Goal: Information Seeking & Learning: Learn about a topic

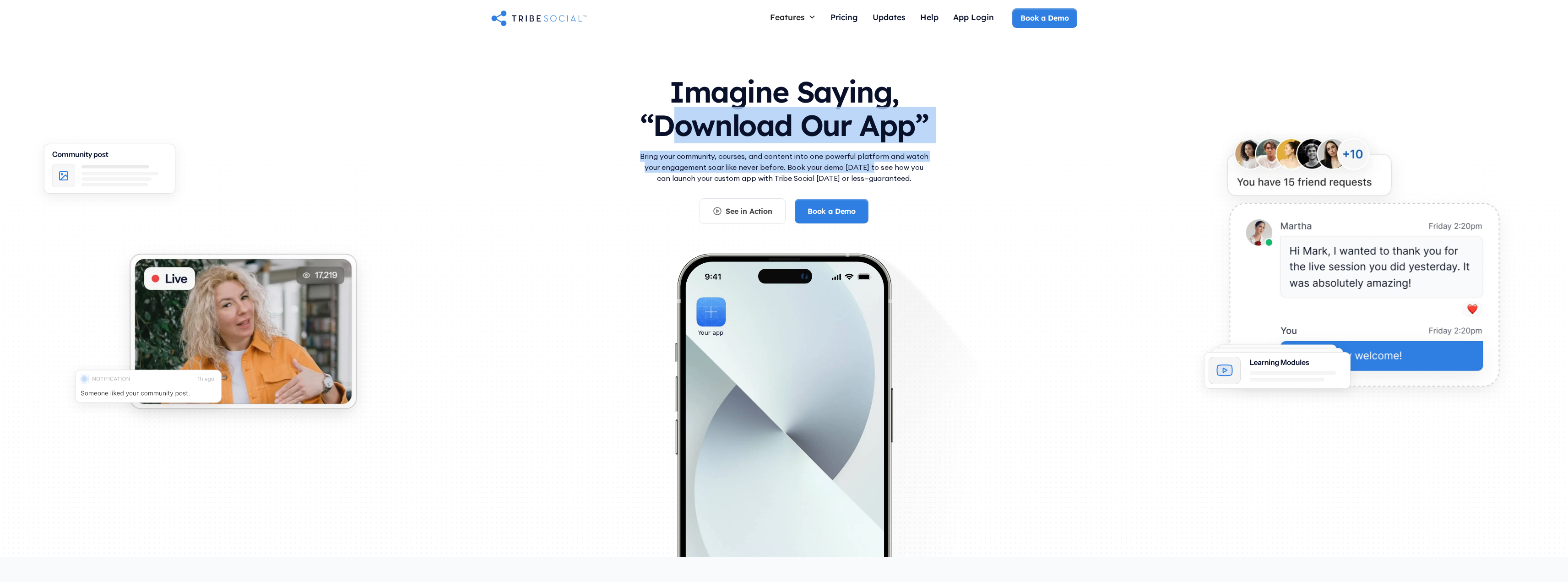
drag, startPoint x: 681, startPoint y: 150, endPoint x: 876, endPoint y: 167, distance: 195.7
click at [875, 167] on div "Imagine Saying, “Download Our App” Bring your community, courses, and content i…" at bounding box center [784, 145] width 293 height 159
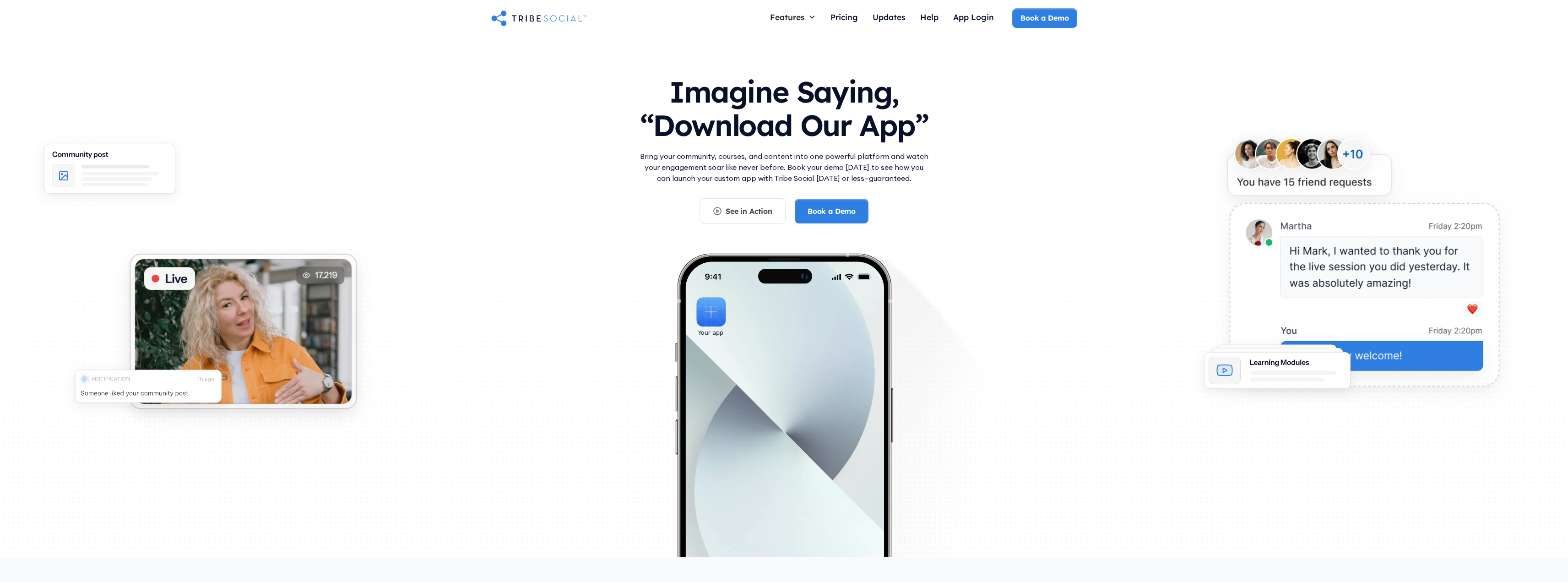
drag, startPoint x: 971, startPoint y: 212, endPoint x: 907, endPoint y: 222, distance: 64.8
click at [971, 212] on div "Imagine Saying, “Download Our App” Bring your community, courses, and content i…" at bounding box center [784, 262] width 586 height 393
click at [736, 208] on div "See in Action" at bounding box center [749, 211] width 47 height 10
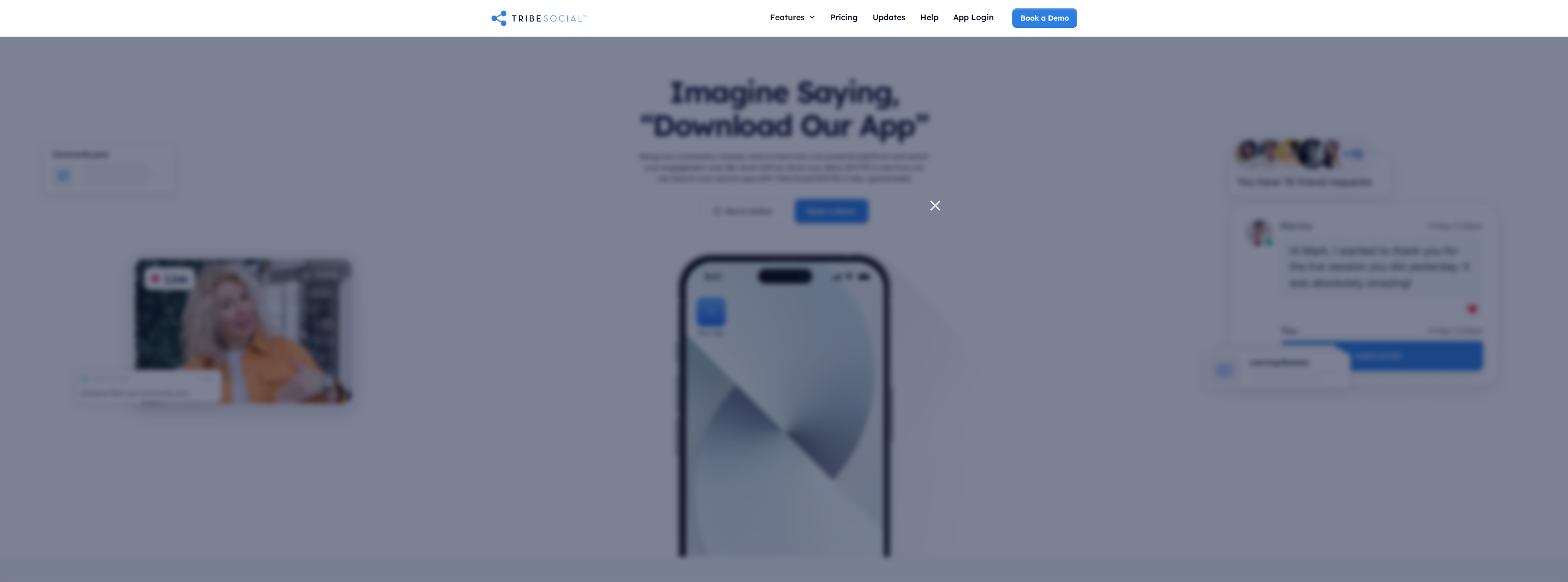
click at [938, 205] on icon at bounding box center [936, 205] width 18 height 18
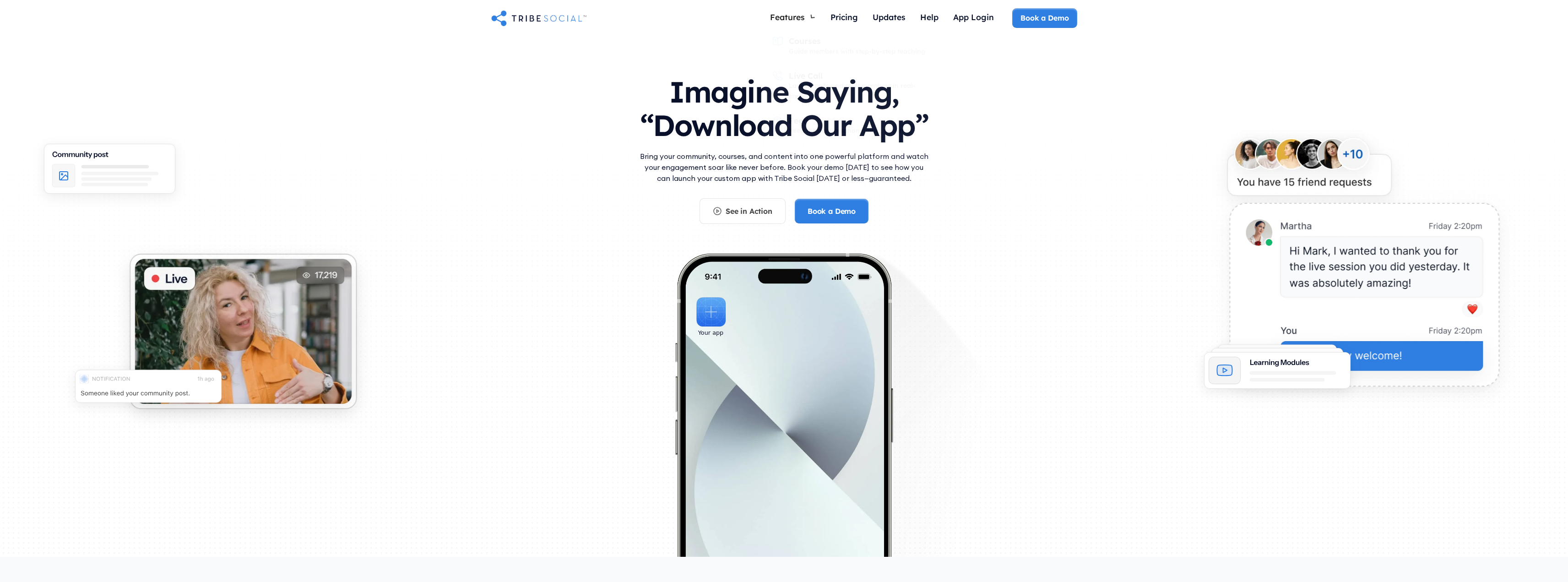
click at [577, 244] on div "Imagine Saying, “Download Our App” Bring your community, courses, and content i…" at bounding box center [784, 262] width 586 height 393
click at [844, 22] on div "Pricing" at bounding box center [844, 16] width 28 height 10
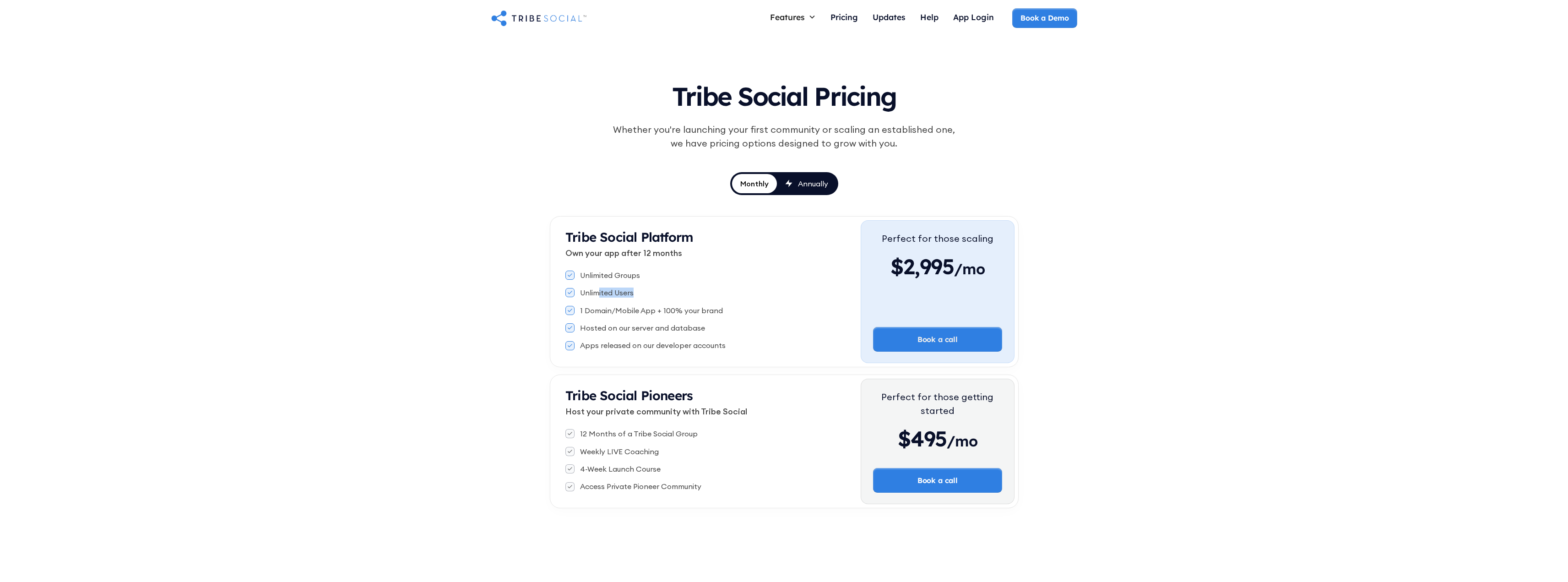
drag, startPoint x: 608, startPoint y: 290, endPoint x: 642, endPoint y: 291, distance: 34.0
click at [641, 291] on div "Unlimited Users" at bounding box center [713, 292] width 295 height 10
click at [720, 290] on div "Unlimited Users" at bounding box center [713, 292] width 295 height 10
click at [821, 179] on div "Annually" at bounding box center [813, 183] width 31 height 10
click at [752, 184] on div "Monthly" at bounding box center [754, 183] width 30 height 10
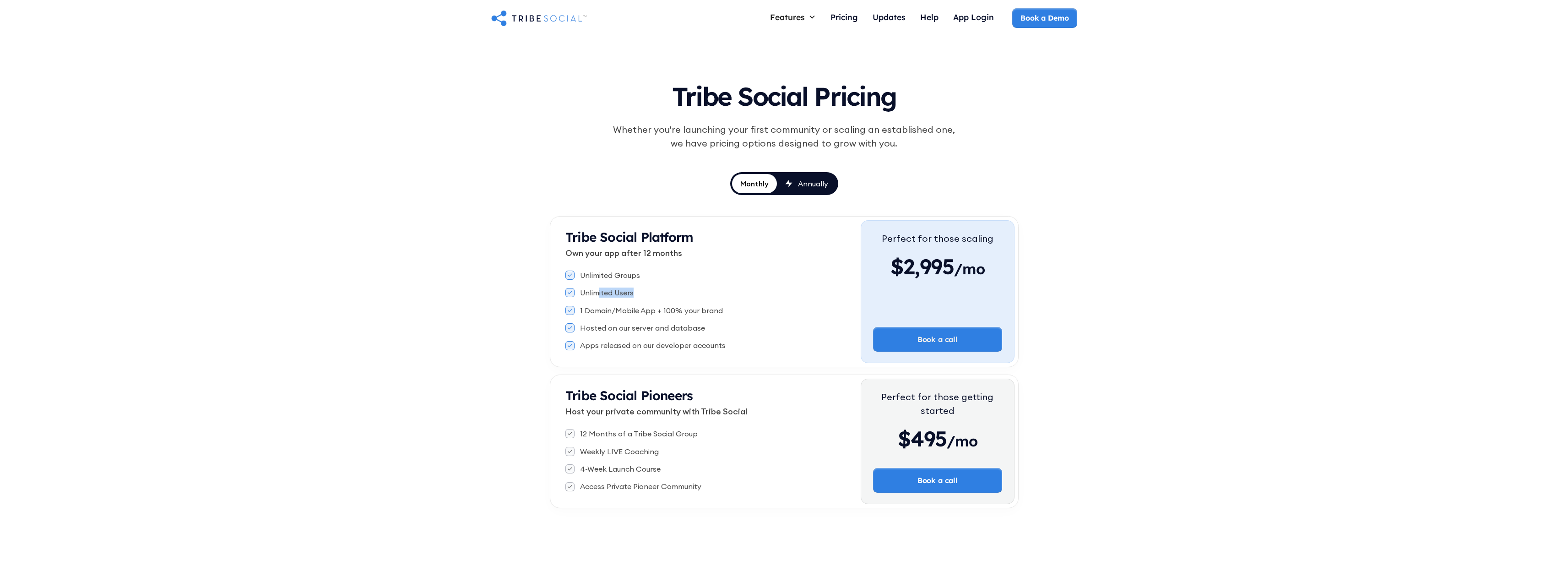
click at [804, 184] on div "Annually" at bounding box center [813, 183] width 31 height 10
click at [765, 182] on div "Monthly" at bounding box center [754, 183] width 30 height 10
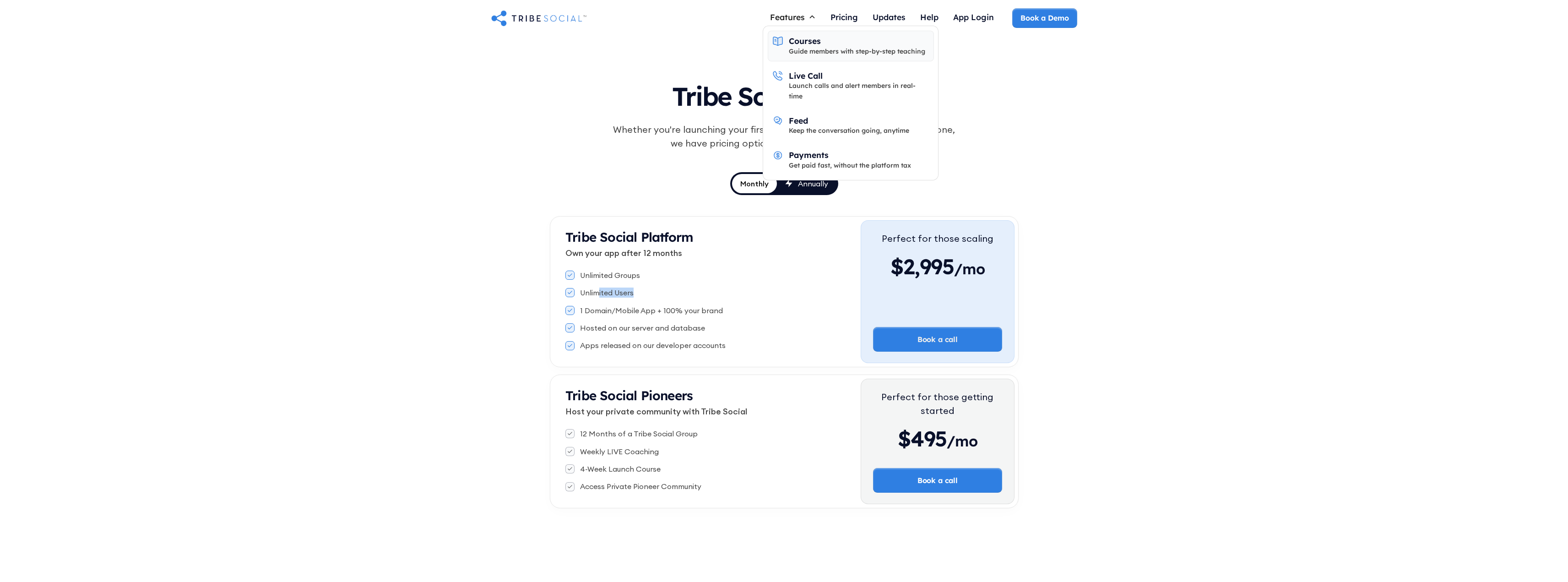
click at [804, 43] on div "Courses" at bounding box center [805, 41] width 32 height 10
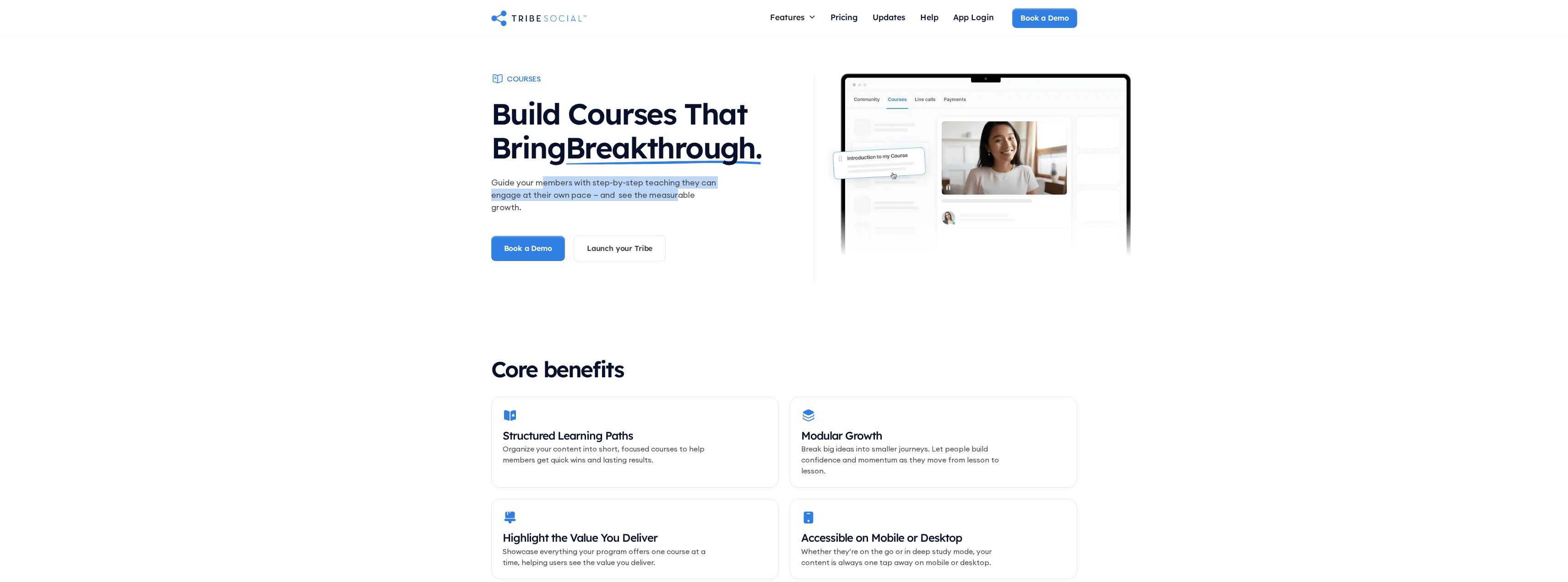
drag, startPoint x: 543, startPoint y: 183, endPoint x: 689, endPoint y: 206, distance: 147.8
click at [681, 201] on p "Guide your members with step-by-step teaching they can engage at their own pace…" at bounding box center [609, 195] width 234 height 37
click at [710, 218] on div "Courses Build Courses That Bring Breakthrough. Guide your members with step-by-…" at bounding box center [653, 177] width 322 height 210
drag, startPoint x: 651, startPoint y: 181, endPoint x: 694, endPoint y: 205, distance: 49.2
click at [694, 205] on p "Guide your members with step-by-step teaching they can engage at their own pace…" at bounding box center [609, 195] width 234 height 37
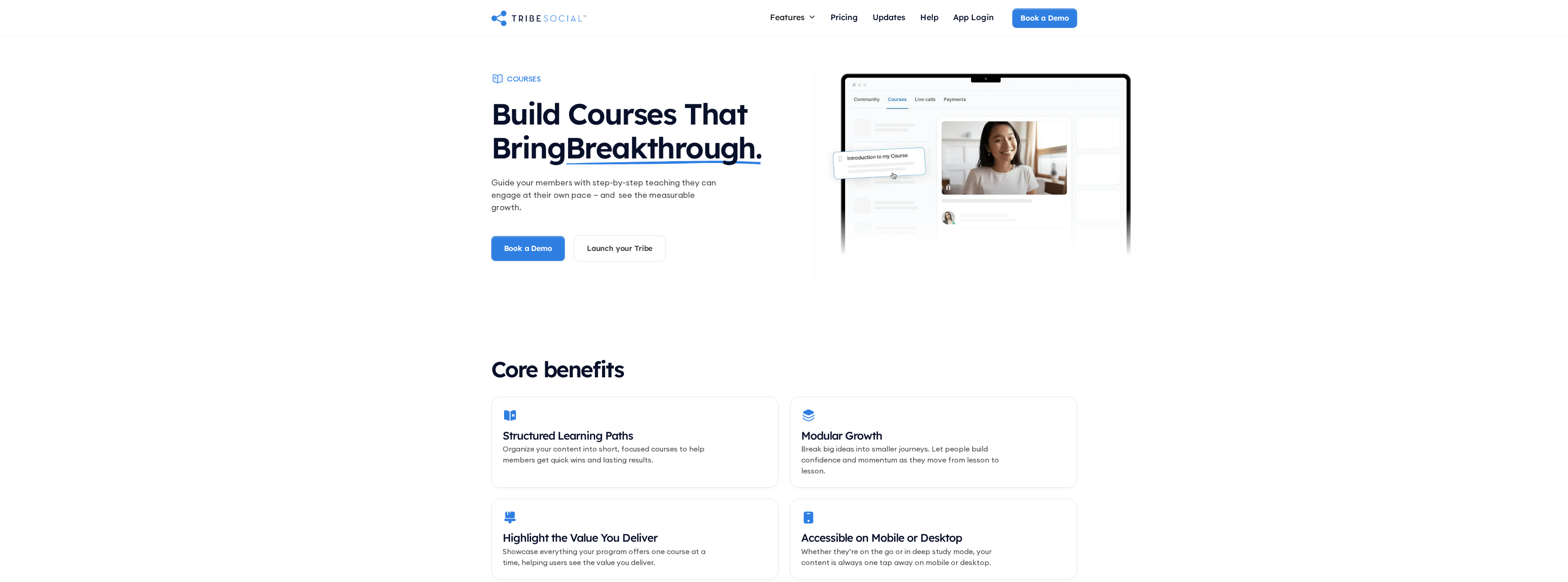
click at [728, 218] on div "Courses Build Courses That Bring Breakthrough. Guide your members with step-by-…" at bounding box center [653, 177] width 322 height 210
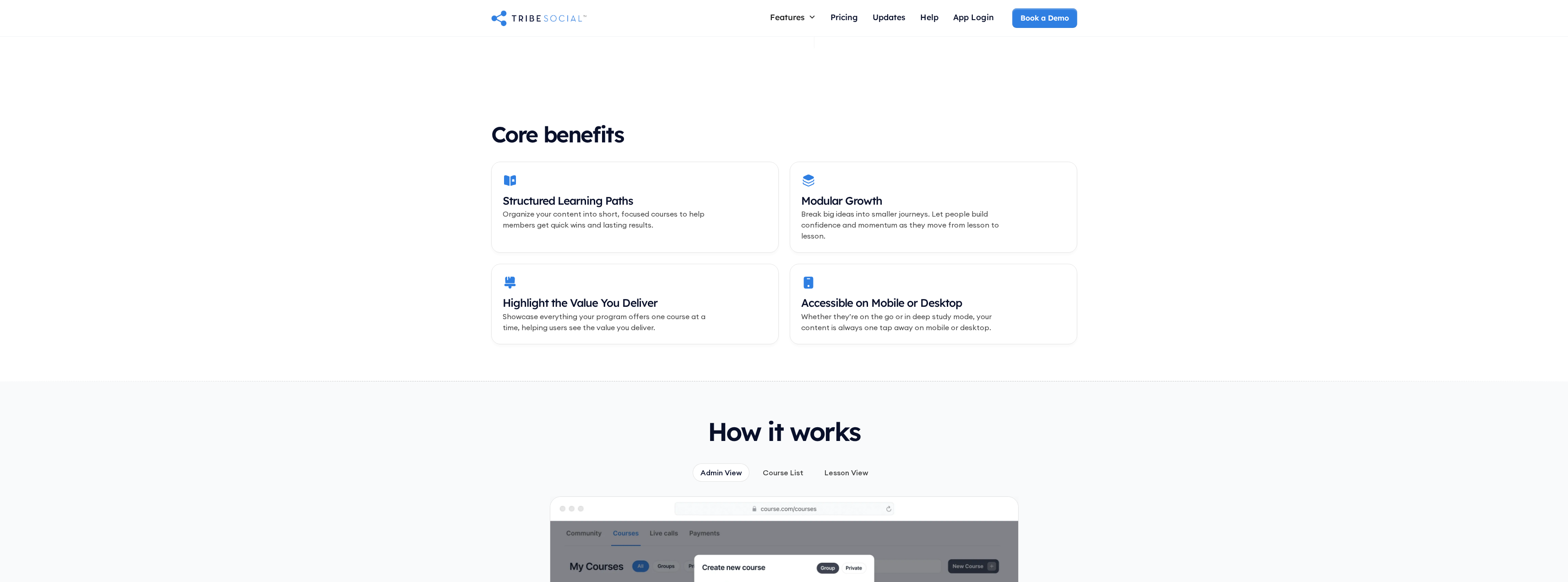
scroll to position [458, 0]
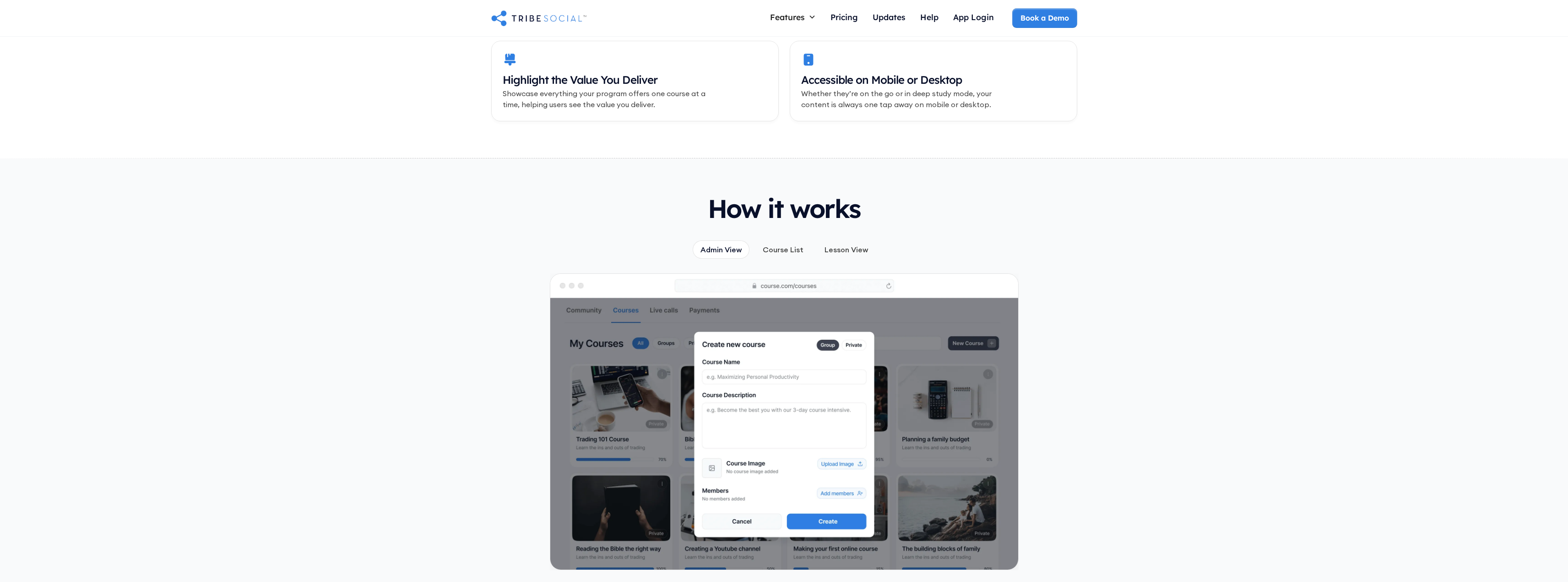
click at [784, 245] on div "Course List" at bounding box center [783, 250] width 41 height 10
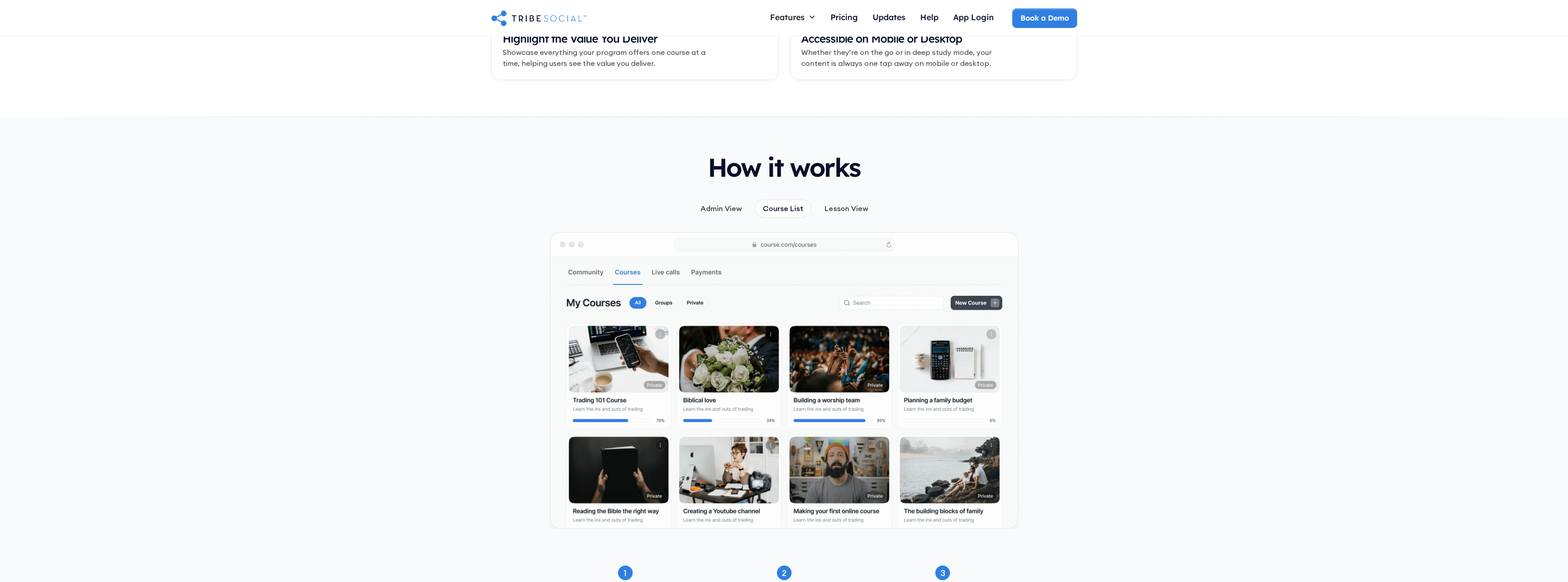
scroll to position [504, 0]
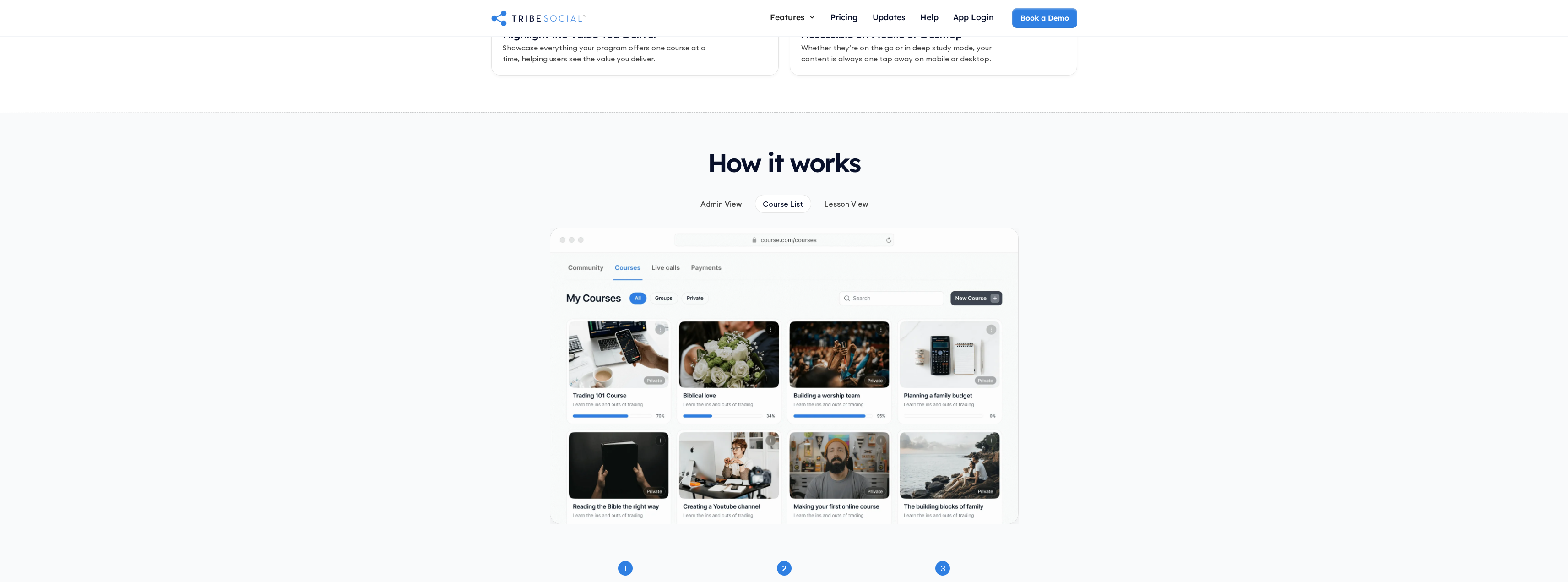
click at [835, 199] on div "Lesson View" at bounding box center [847, 204] width 43 height 10
